Goal: Task Accomplishment & Management: Use online tool/utility

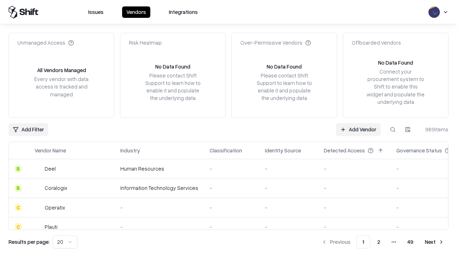
click at [358, 129] on link "Add Vendor" at bounding box center [358, 129] width 45 height 13
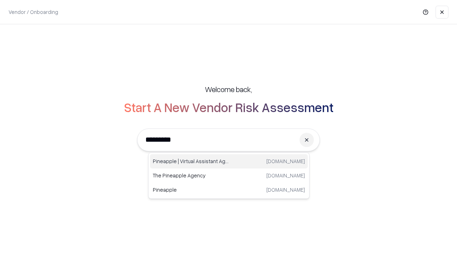
click at [229, 162] on div "Pineapple | Virtual Assistant Agency [DOMAIN_NAME]" at bounding box center [229, 161] width 158 height 14
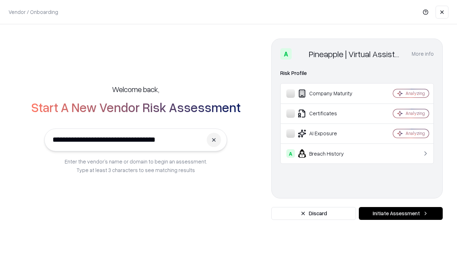
type input "**********"
click at [401, 214] on button "Initiate Assessment" at bounding box center [401, 213] width 84 height 13
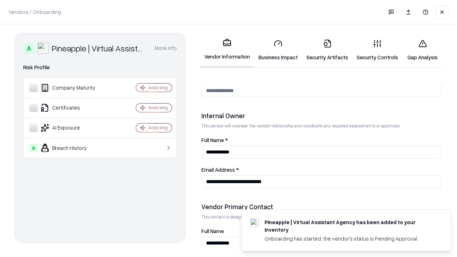
scroll to position [370, 0]
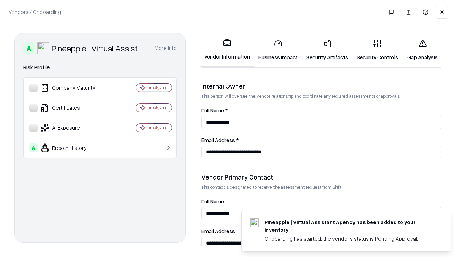
click at [278, 50] on link "Business Impact" at bounding box center [278, 50] width 48 height 33
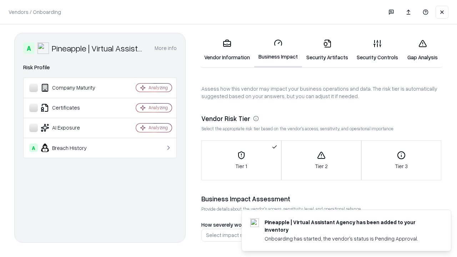
click at [423, 50] on link "Gap Analysis" at bounding box center [423, 50] width 40 height 33
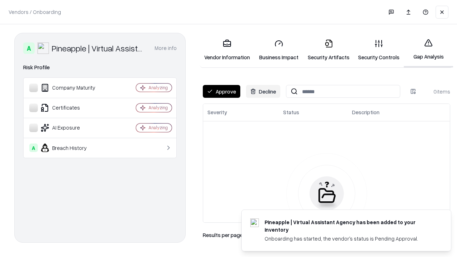
click at [222, 91] on button "Approve" at bounding box center [222, 91] width 38 height 13
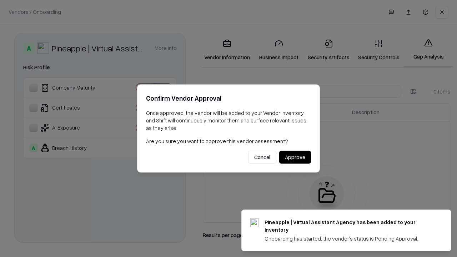
click at [295, 157] on button "Approve" at bounding box center [296, 157] width 32 height 13
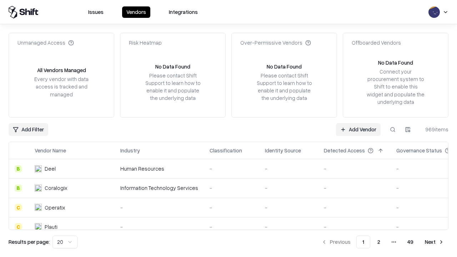
type input "**********"
click at [358, 129] on link "Add Vendor" at bounding box center [358, 129] width 45 height 13
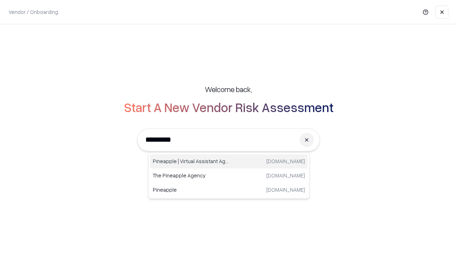
click at [229, 162] on div "Pineapple | Virtual Assistant Agency [DOMAIN_NAME]" at bounding box center [229, 161] width 158 height 14
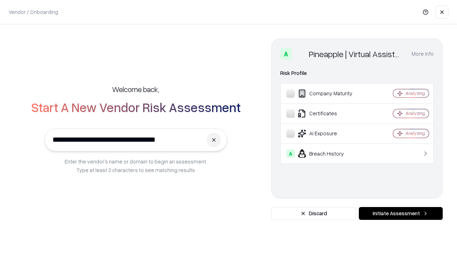
type input "**********"
click at [401, 214] on button "Initiate Assessment" at bounding box center [401, 213] width 84 height 13
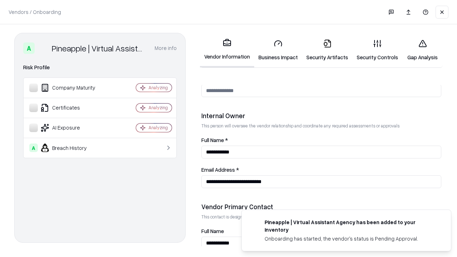
scroll to position [370, 0]
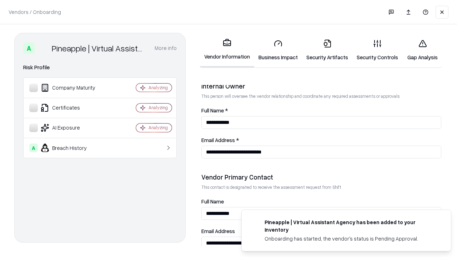
click at [423, 50] on link "Gap Analysis" at bounding box center [423, 50] width 40 height 33
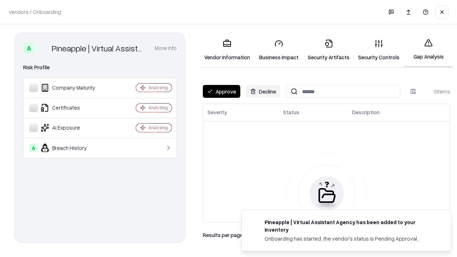
click at [222, 91] on button "Approve" at bounding box center [222, 91] width 38 height 13
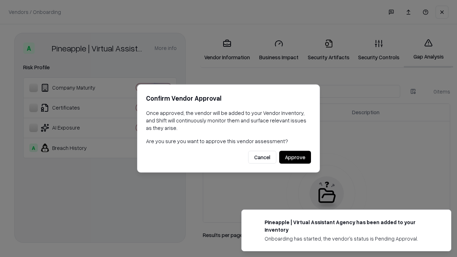
click at [295, 157] on button "Approve" at bounding box center [296, 157] width 32 height 13
